Goal: Register for event/course

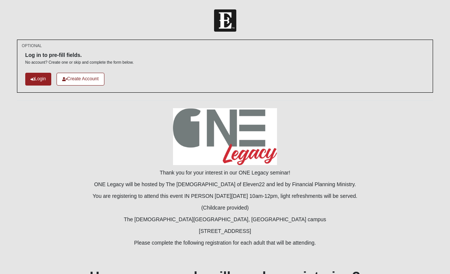
click at [72, 79] on link "Create Account" at bounding box center [80, 79] width 48 height 12
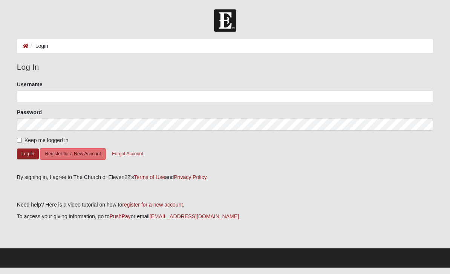
click at [28, 152] on button "Log In" at bounding box center [28, 153] width 22 height 11
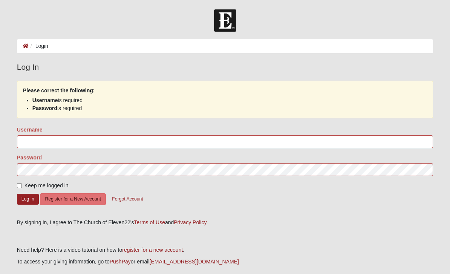
click at [126, 198] on button "Forgot Account" at bounding box center [127, 199] width 41 height 12
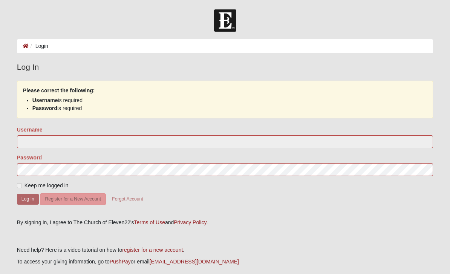
click at [74, 148] on form "Please correct the following: Username is required Password is required Usernam…" at bounding box center [225, 147] width 416 height 133
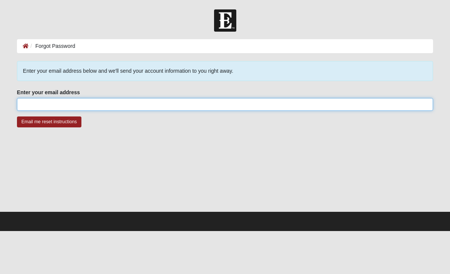
click at [31, 104] on input "Enter your email address" at bounding box center [225, 104] width 416 height 13
type input "A"
type input "[EMAIL_ADDRESS][DOMAIN_NAME]"
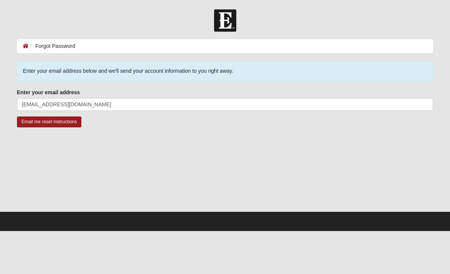
click at [68, 127] on input "Email me reset instructions" at bounding box center [49, 121] width 64 height 11
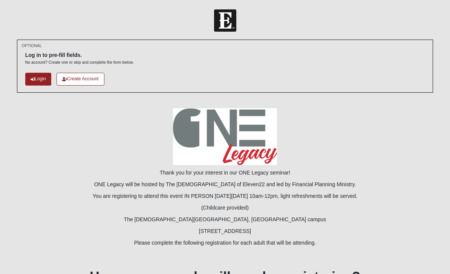
click at [41, 77] on link "Login" at bounding box center [38, 79] width 26 height 12
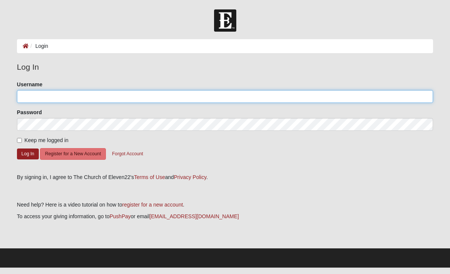
click at [27, 100] on input "Username" at bounding box center [225, 96] width 416 height 13
type input "Gatorgirl5"
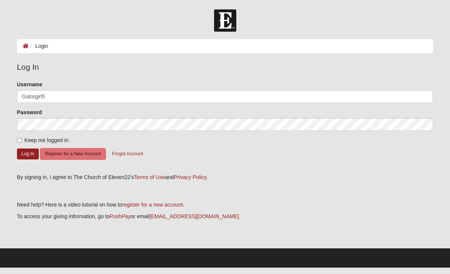
click at [24, 115] on label "Password" at bounding box center [29, 112] width 25 height 8
click at [22, 140] on input "Keep me logged in" at bounding box center [19, 140] width 5 height 5
checkbox input "true"
click at [24, 154] on button "Log In" at bounding box center [28, 153] width 22 height 11
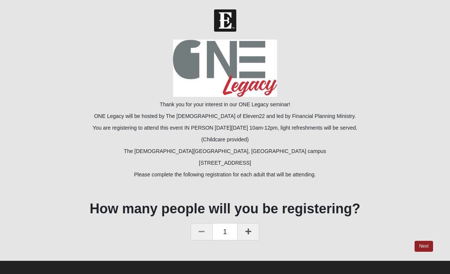
scroll to position [6, 0]
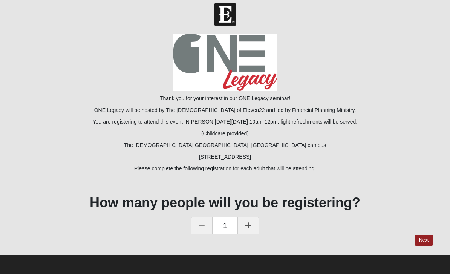
click at [250, 224] on icon at bounding box center [248, 225] width 6 height 7
click at [424, 240] on link "Next" at bounding box center [423, 240] width 18 height 11
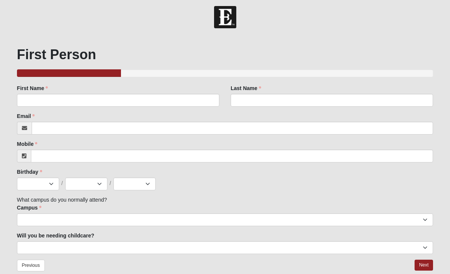
scroll to position [16, 0]
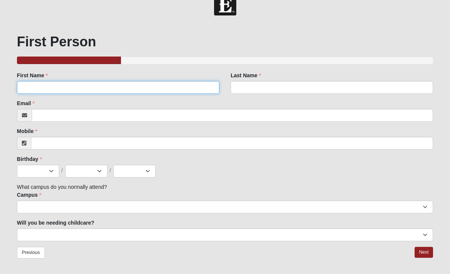
click at [23, 90] on input "First Name" at bounding box center [118, 87] width 202 height 13
type input "Russell"
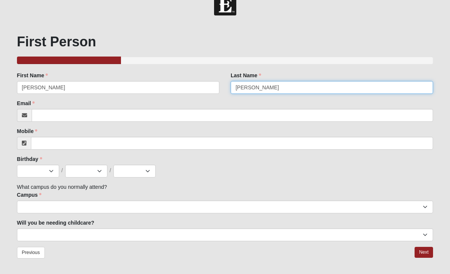
type input "Marsh"
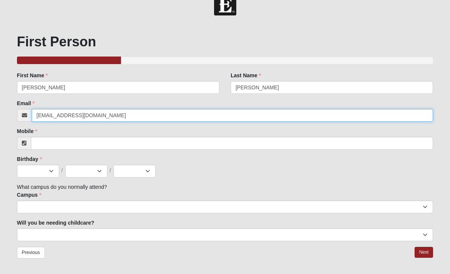
type input "russellmarsh07@gmail.com"
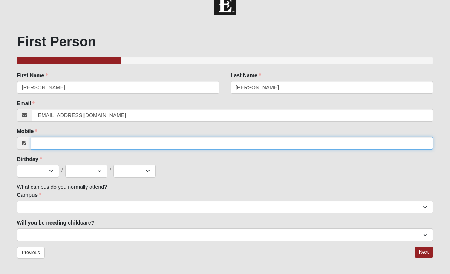
click at [41, 143] on input "Mobile" at bounding box center [232, 143] width 402 height 13
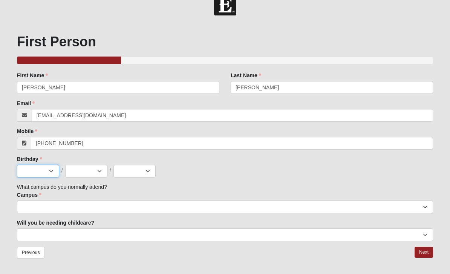
click at [44, 168] on select "Jan Feb Mar Apr May Jun Jul Aug Sep Oct Nov Dec" at bounding box center [38, 171] width 42 height 13
type input "(256) 735-8648"
select select "7"
click at [91, 171] on select "1 2 3 4 5 6 7 8 9 10 11 12 13 14 15 16 17 18 19 20 21 22 23 24 25 26 27 28 29 3…" at bounding box center [86, 171] width 42 height 13
select select "7"
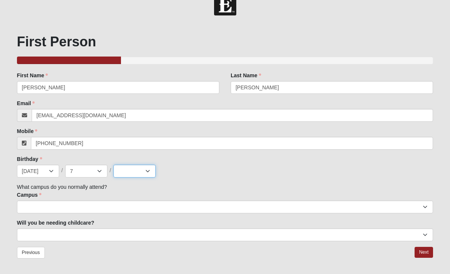
click at [120, 173] on select "2025 2024 2023 2022 2021 2020 2019 2018 2017 2016 2015 2014 2013 2012 2011 2010…" at bounding box center [134, 171] width 42 height 13
select select "1962"
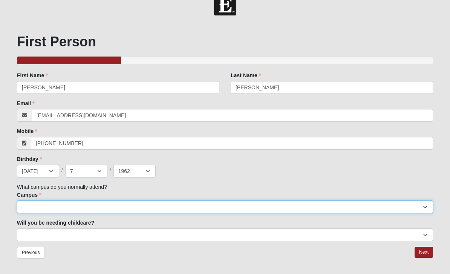
click at [25, 203] on select "Arlington Baymeadows College Park Orlando (Coming Soon) Eleven22 Online Fleming…" at bounding box center [225, 206] width 416 height 13
select select "17"
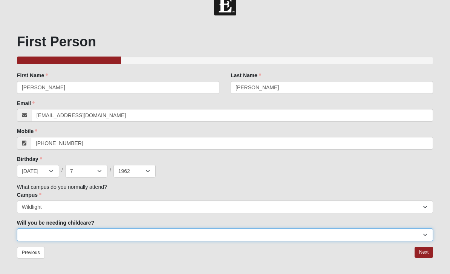
click at [202, 237] on select "No Yes" at bounding box center [225, 234] width 416 height 13
select select "No"
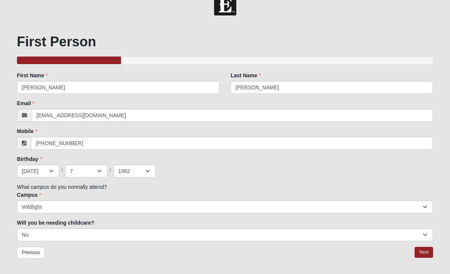
click at [426, 254] on link "Next" at bounding box center [423, 252] width 18 height 11
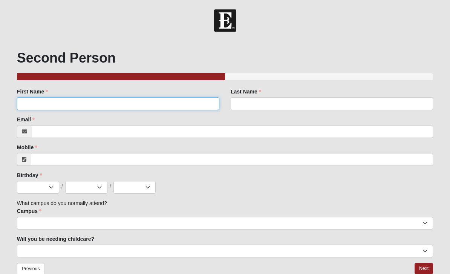
click at [123, 103] on input "First Name" at bounding box center [118, 103] width 202 height 13
type input "Amy"
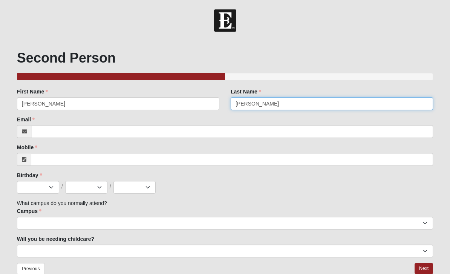
type input "Marsh"
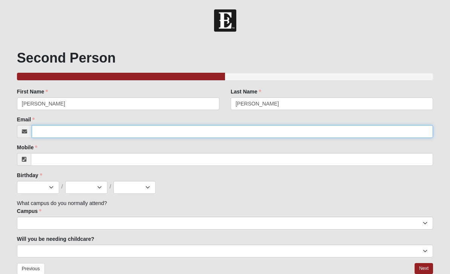
click at [44, 131] on input "Email" at bounding box center [232, 131] width 401 height 13
type input "amygritrenovations@gmail.com"
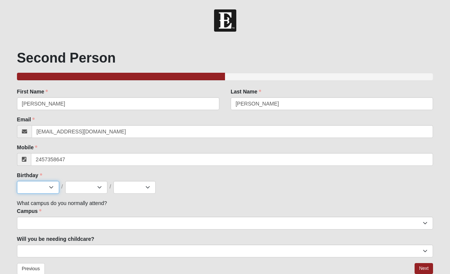
click at [36, 187] on select "Jan Feb Mar Apr May Jun Jul Aug Sep Oct Nov Dec" at bounding box center [38, 187] width 42 height 13
type input "(245) 735-8647"
select select "8"
click at [79, 193] on select "1 2 3 4 5 6 7 8 9 10 11 12 13 14 15 16 17 18 19 20 21 22 23 24 25 26 27 28 29 3…" at bounding box center [86, 187] width 42 height 13
select select "17"
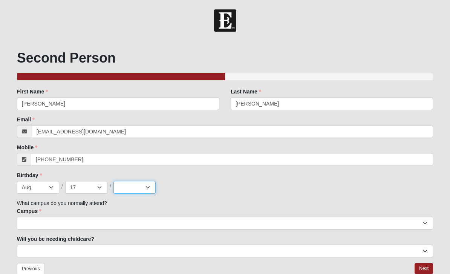
click at [121, 188] on select "2025 2024 2023 2022 2021 2020 2019 2018 2017 2016 2015 2014 2013 2012 2011 2010…" at bounding box center [134, 187] width 42 height 13
select select "1976"
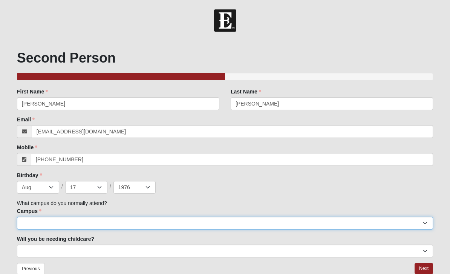
click at [30, 221] on select "Arlington Baymeadows College Park Orlando (Coming Soon) Eleven22 Online Fleming…" at bounding box center [225, 223] width 416 height 13
select select "17"
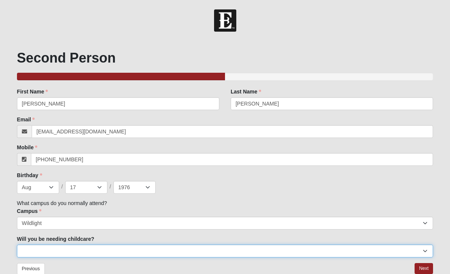
click at [31, 252] on select "No Yes" at bounding box center [225, 250] width 416 height 13
select select "No"
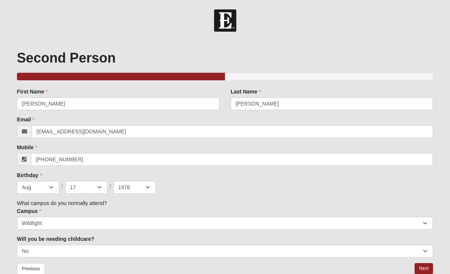
click at [426, 271] on link "Next" at bounding box center [423, 268] width 18 height 11
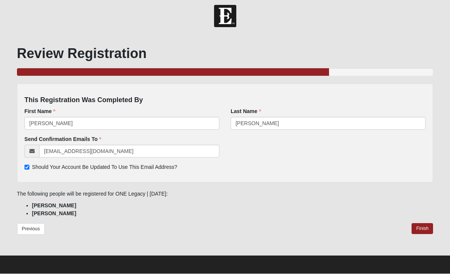
scroll to position [5, 0]
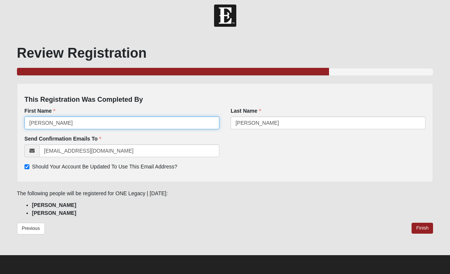
click at [59, 124] on input "Russell" at bounding box center [121, 122] width 195 height 13
type input "R"
type input "Amy"
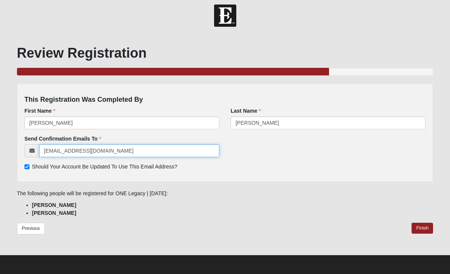
click at [144, 155] on input "russellmarsh07@gmail.com" at bounding box center [129, 150] width 180 height 13
click at [29, 169] on input "Should Your Account Be Updated To Use This Email Address?" at bounding box center [26, 166] width 5 height 5
checkbox input "false"
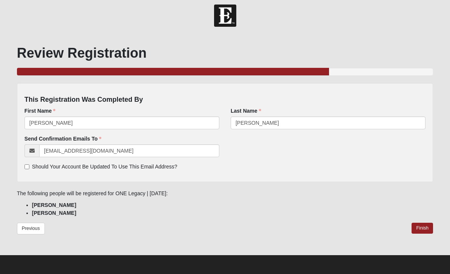
click at [423, 230] on link "Finish" at bounding box center [421, 228] width 21 height 11
